Goal: Communication & Community: Answer question/provide support

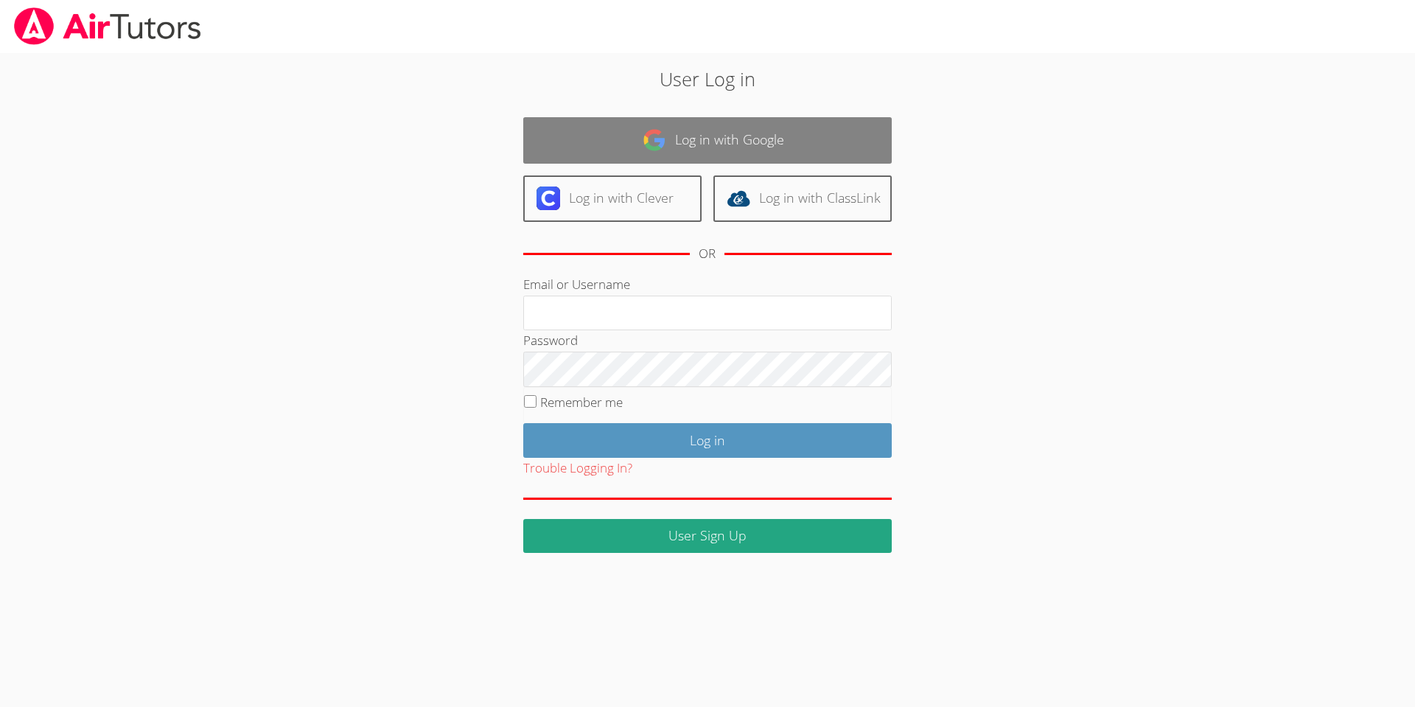
click at [729, 133] on link "Log in with Google" at bounding box center [707, 140] width 368 height 46
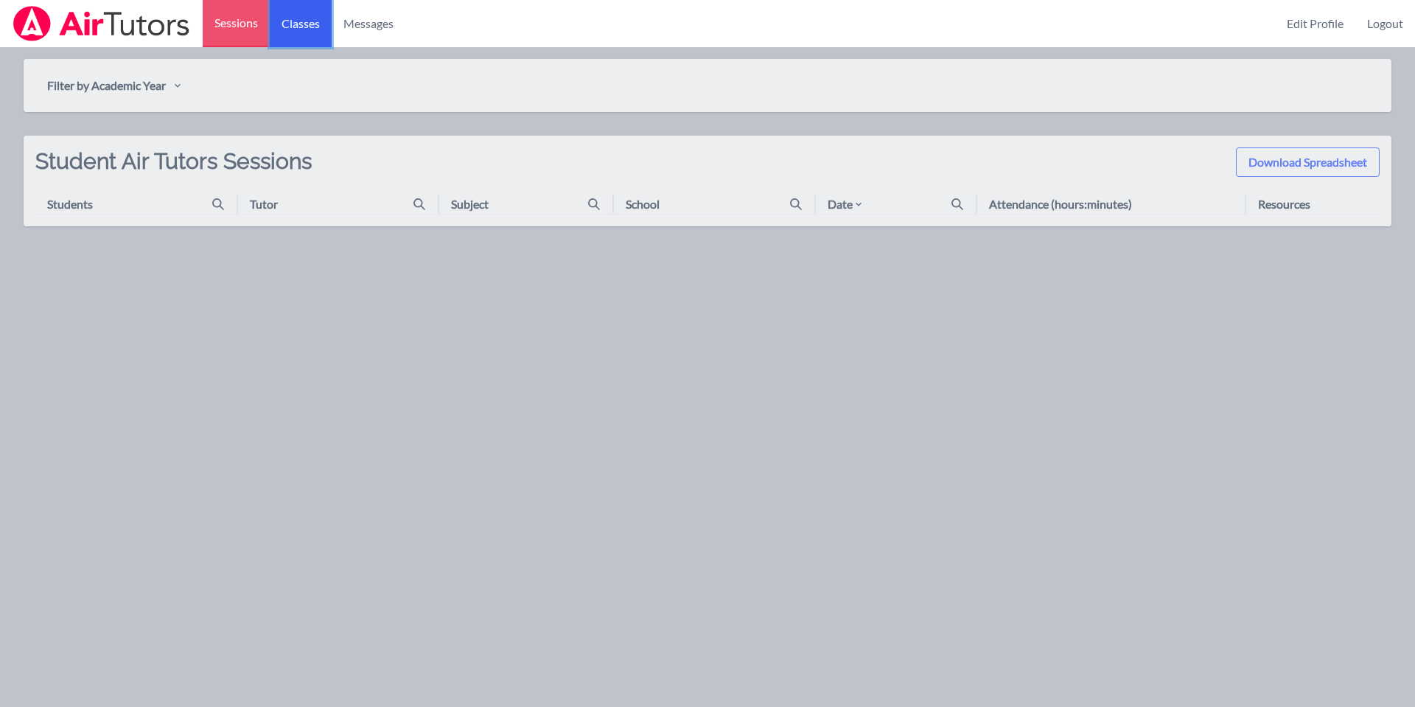
click at [288, 28] on link "Classes" at bounding box center [301, 23] width 62 height 47
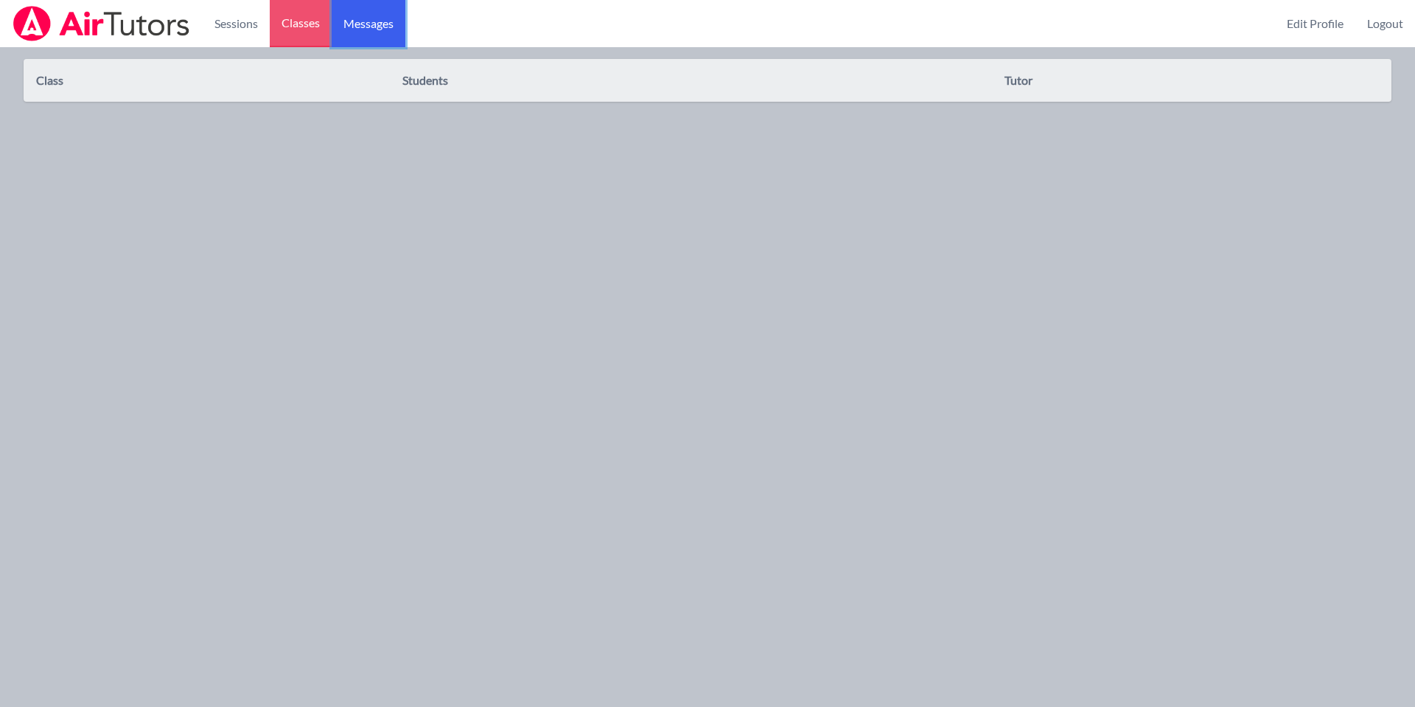
click at [357, 10] on link "Messages" at bounding box center [369, 23] width 74 height 47
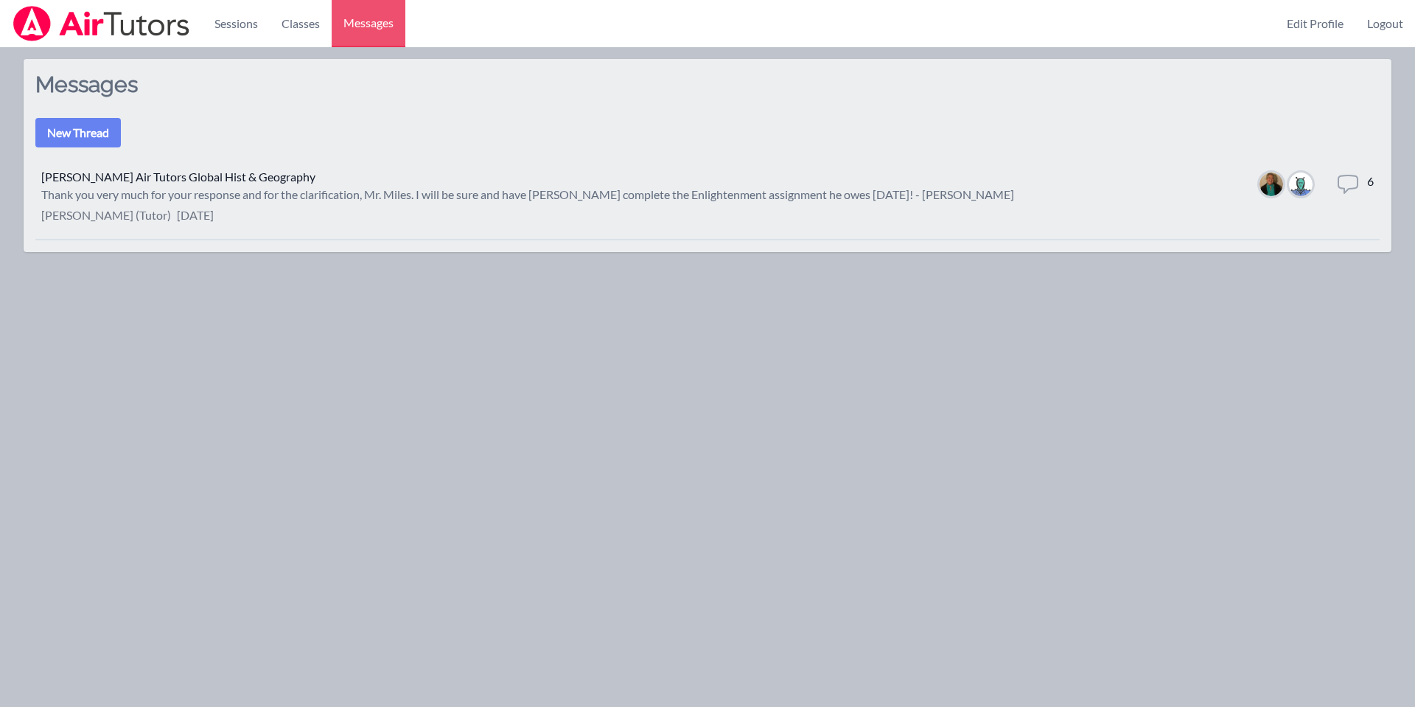
click at [223, 202] on div "Thank you very much for your response and for the clarification, Mr. Miles. I w…" at bounding box center [527, 195] width 973 height 18
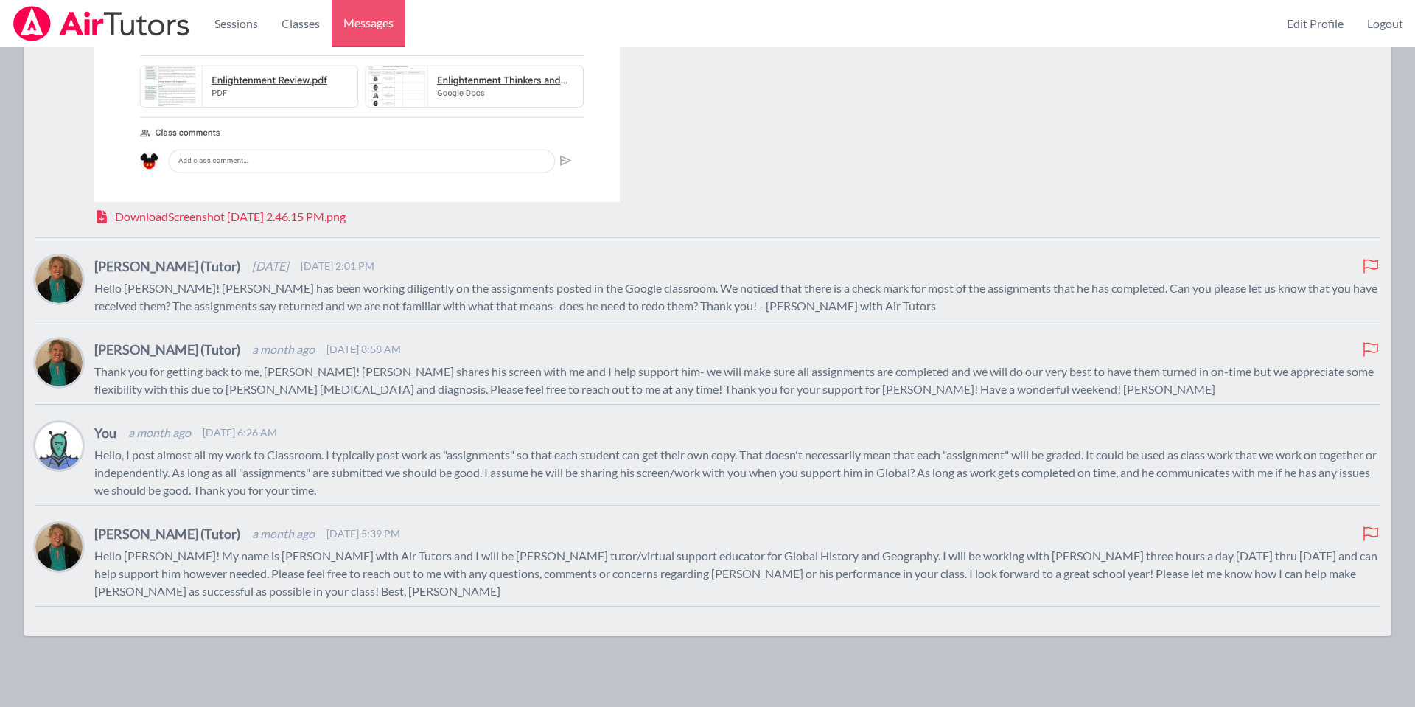
scroll to position [662, 0]
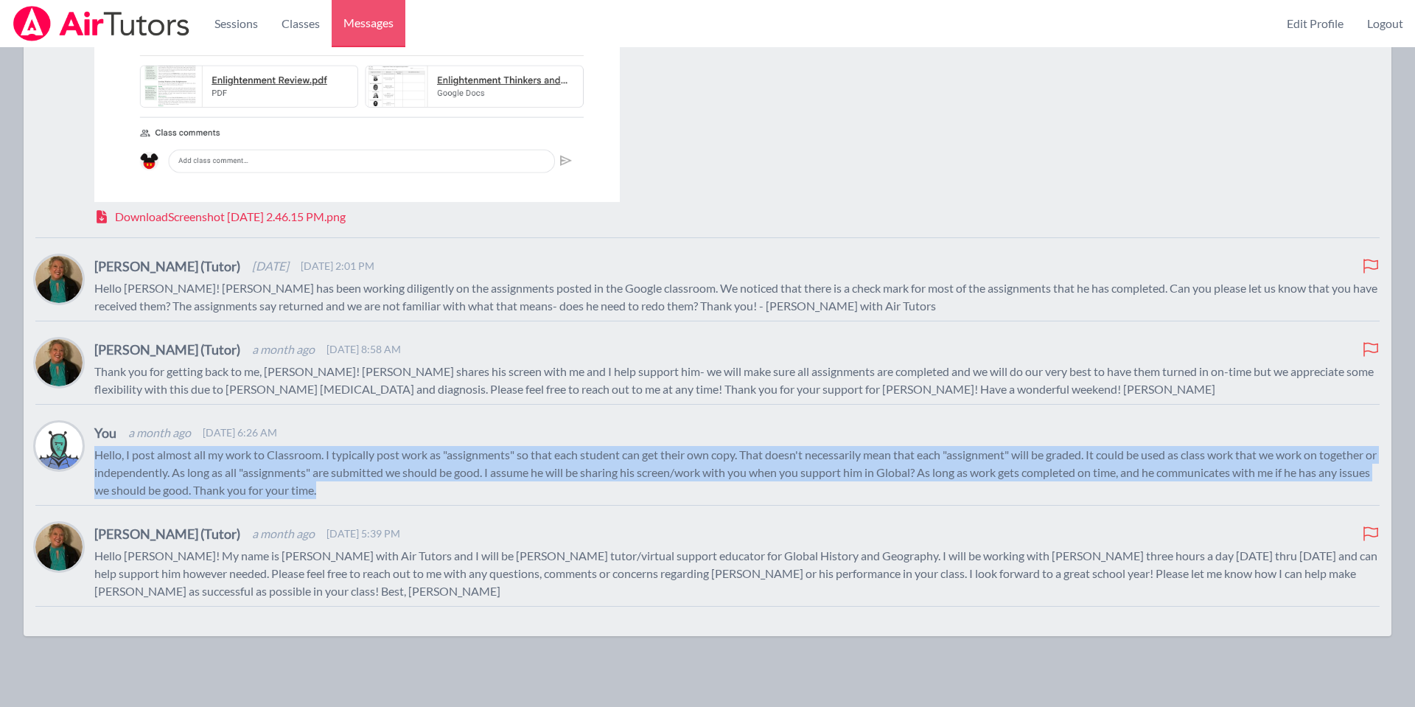
drag, startPoint x: 406, startPoint y: 487, endPoint x: 96, endPoint y: 461, distance: 311.3
click at [96, 461] on p "Hello, I post almost all my work to Classroom. I typically post work as "assign…" at bounding box center [736, 472] width 1285 height 53
copy p "Hello, I post almost all my work to Classroom. I typically post work as "assign…"
click at [497, 495] on p "Hello, I post almost all my work to Classroom. I typically post work as "assign…" at bounding box center [736, 472] width 1285 height 53
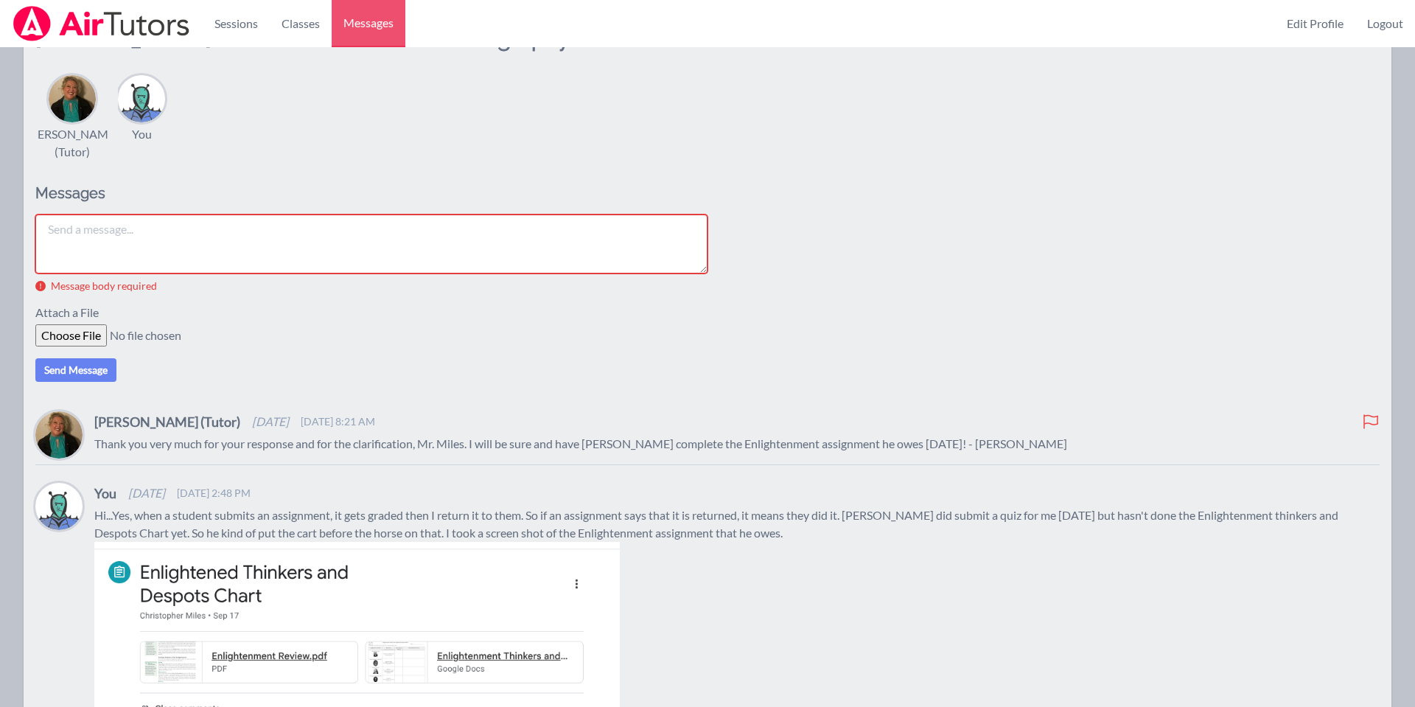
scroll to position [0, 0]
